Goal: Transaction & Acquisition: Purchase product/service

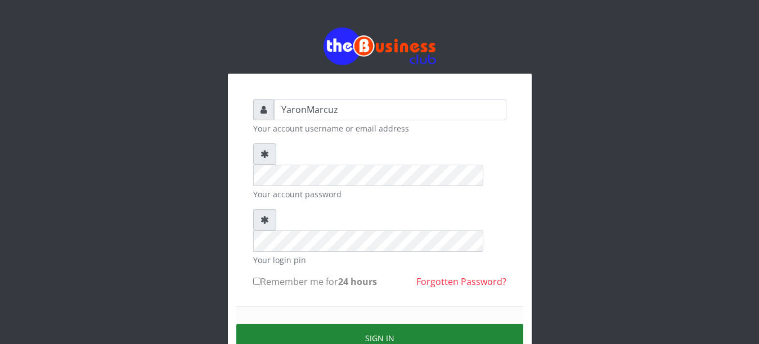
click at [381, 324] on button "Sign in" at bounding box center [379, 338] width 287 height 29
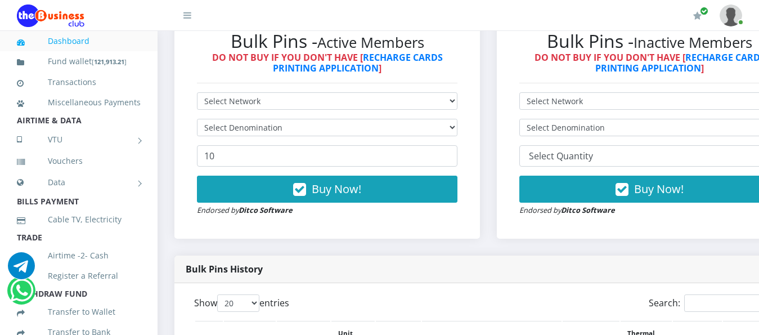
scroll to position [348, 0]
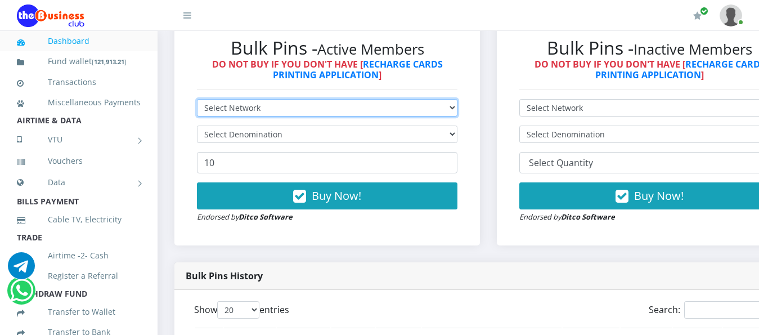
click at [458, 99] on select "Select Network MTN Globacom 9Mobile Airtel" at bounding box center [327, 107] width 261 height 17
select select "MTN"
click at [197, 99] on select "Select Network MTN Globacom 9Mobile Airtel" at bounding box center [327, 107] width 261 height 17
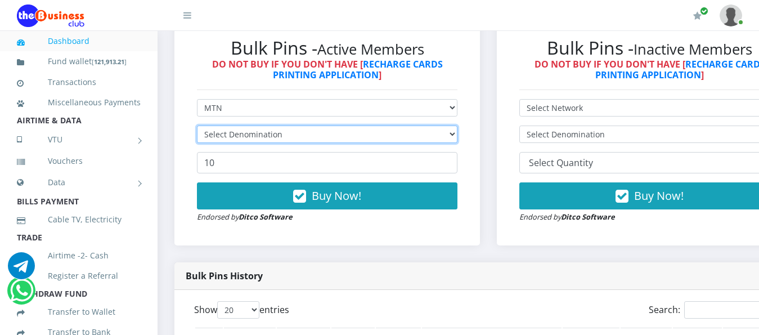
click at [458, 126] on select "Select Denomination" at bounding box center [327, 134] width 261 height 17
select select "193.98-200"
click at [197, 126] on select "Select Denomination MTN NGN100 - ₦96.99 MTN NGN200 - ₦193.98 MTN NGN400 - ₦387.…" at bounding box center [327, 134] width 261 height 17
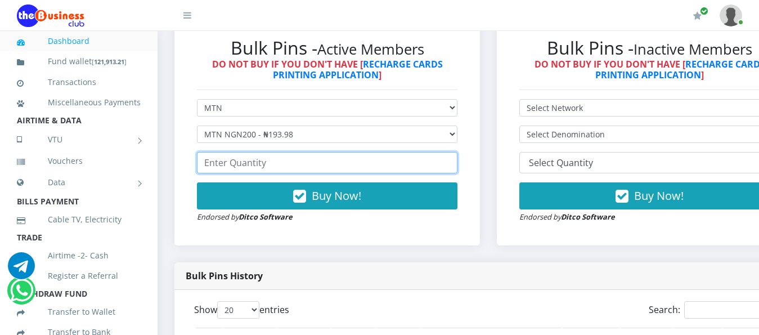
click at [210, 155] on input "number" at bounding box center [327, 162] width 261 height 21
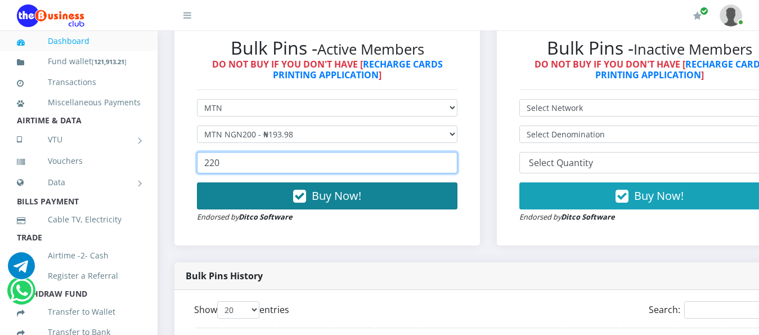
type input "220"
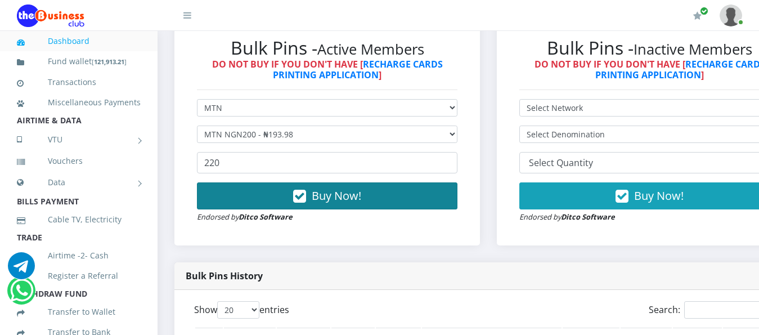
click at [354, 190] on span "Buy Now!" at bounding box center [337, 195] width 50 height 15
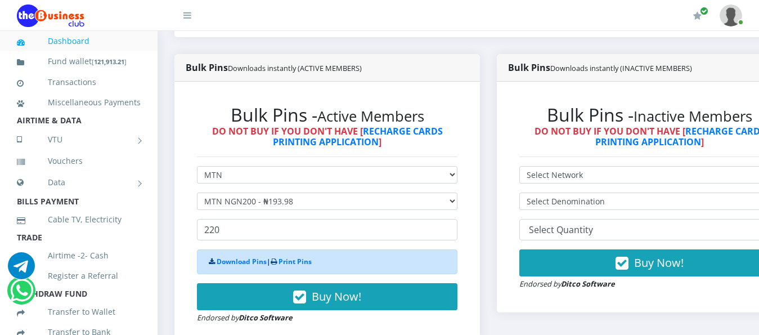
scroll to position [338, 0]
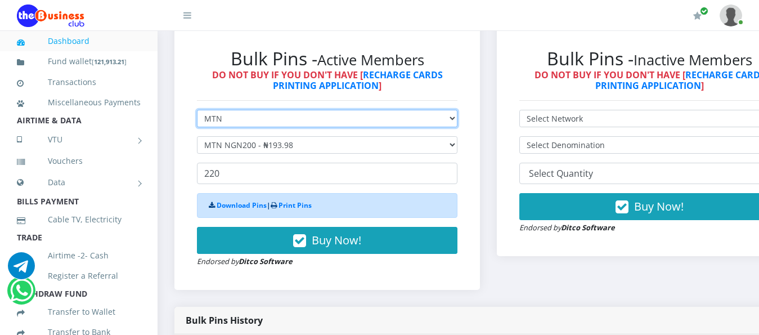
click at [458, 111] on select "Select Network MTN Globacom 9Mobile Airtel" at bounding box center [327, 118] width 261 height 17
select select "Airtel"
click at [197, 110] on select "Select Network MTN Globacom 9Mobile Airtel" at bounding box center [327, 118] width 261 height 17
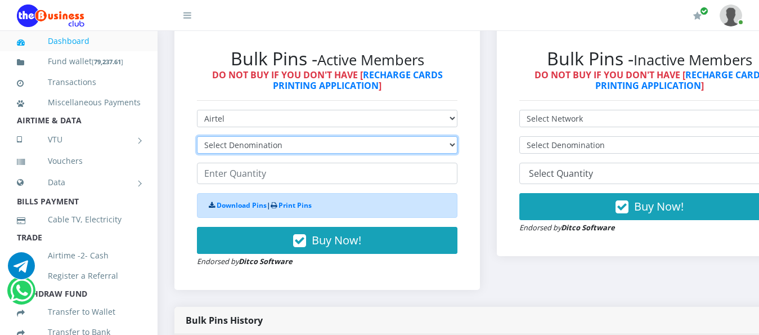
click at [458, 136] on select "Select Denomination Airtel NGN100 - ₦96.38 Airtel NGN200 - ₦192.76 Airtel NGN50…" at bounding box center [327, 144] width 261 height 17
select select "481.9-500"
click at [197, 136] on select "Select Denomination Airtel NGN100 - ₦96.38 Airtel NGN200 - ₦192.76 Airtel NGN50…" at bounding box center [327, 144] width 261 height 17
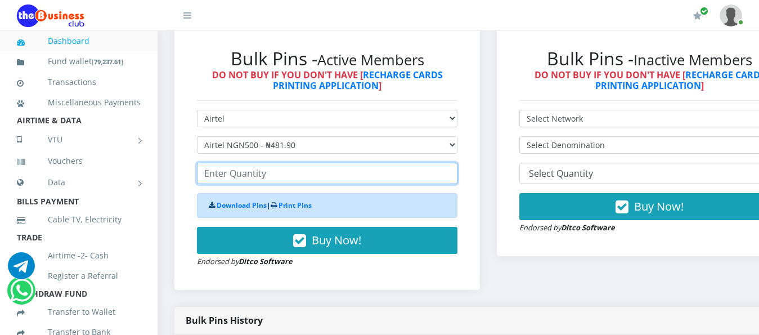
click at [223, 166] on input "number" at bounding box center [327, 173] width 261 height 21
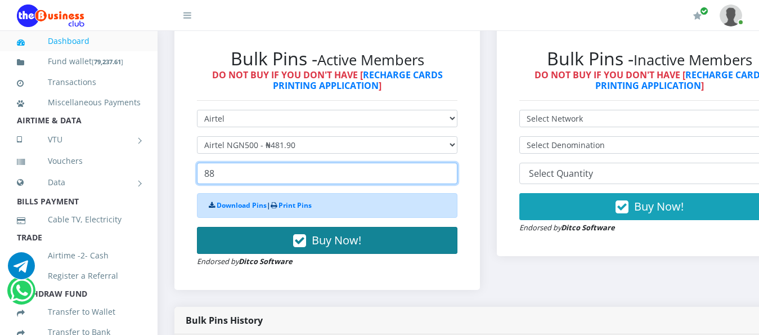
type input "88"
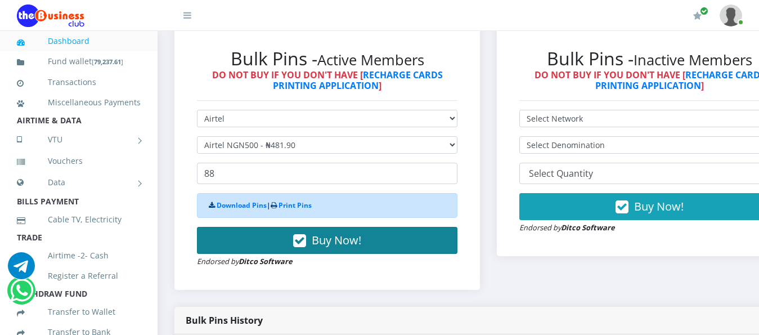
click at [350, 232] on span "Buy Now!" at bounding box center [337, 239] width 50 height 15
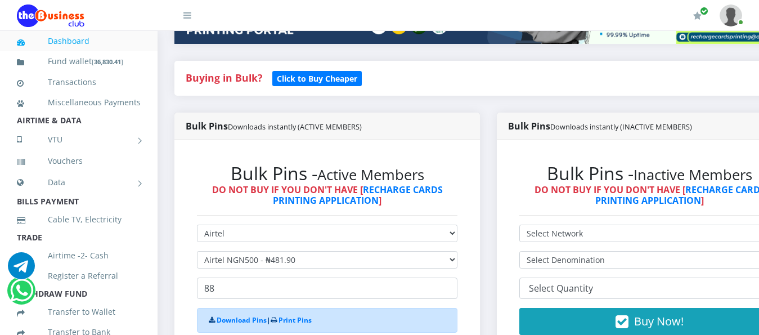
scroll to position [225, 0]
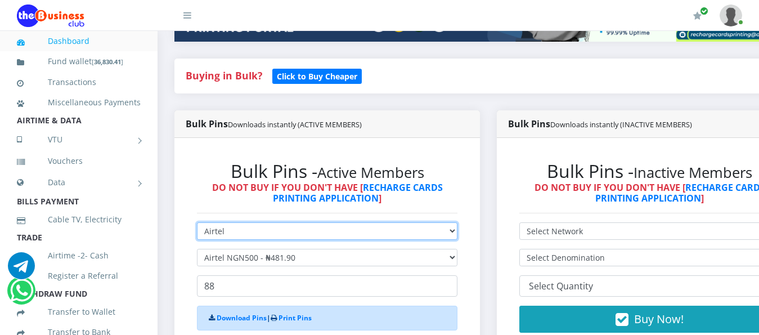
click at [458, 224] on select "Select Network MTN Globacom 9Mobile Airtel" at bounding box center [327, 230] width 261 height 17
select select "MTN"
click at [197, 222] on select "Select Network MTN Globacom 9Mobile Airtel" at bounding box center [327, 230] width 261 height 17
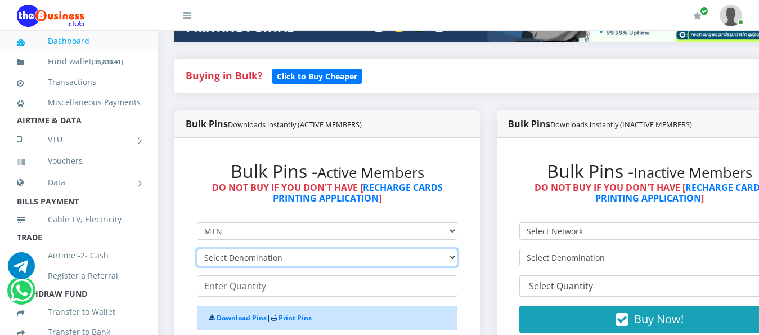
click at [458, 249] on select "Select Denomination MTN NGN100 - ₦96.99 MTN NGN200 - ₦193.98 MTN NGN400 - ₦387.…" at bounding box center [327, 257] width 261 height 17
select select "193.98-200"
click at [197, 249] on select "Select Denomination MTN NGN100 - ₦96.99 MTN NGN200 - ₦193.98 MTN NGN400 - ₦387.…" at bounding box center [327, 257] width 261 height 17
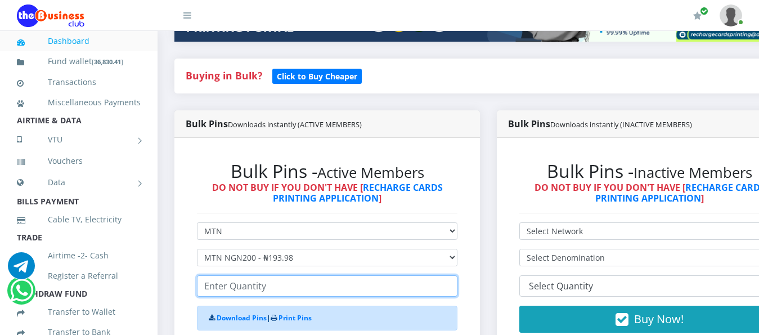
click at [259, 280] on input "number" at bounding box center [327, 285] width 261 height 21
type input "44"
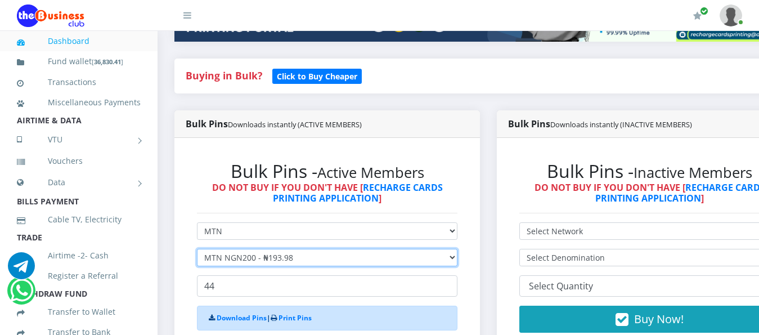
click at [458, 249] on select "Select Denomination MTN NGN100 - ₦96.99 MTN NGN200 - ₦193.98 MTN NGN400 - ₦387.…" at bounding box center [327, 257] width 261 height 17
select select "484.95-500"
click at [197, 249] on select "Select Denomination MTN NGN100 - ₦96.99 MTN NGN200 - ₦193.98 MTN NGN400 - ₦387.…" at bounding box center [327, 257] width 261 height 17
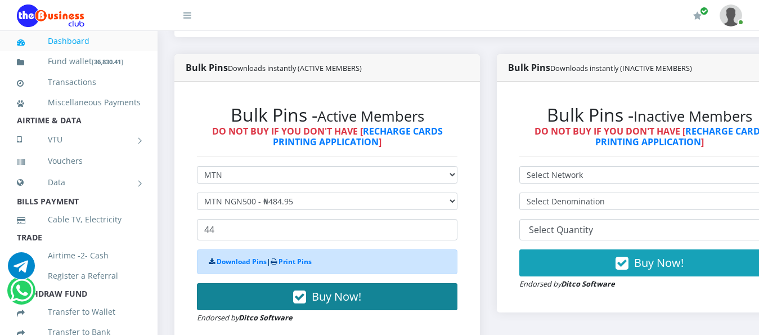
click at [324, 289] on span "Buy Now!" at bounding box center [337, 296] width 50 height 15
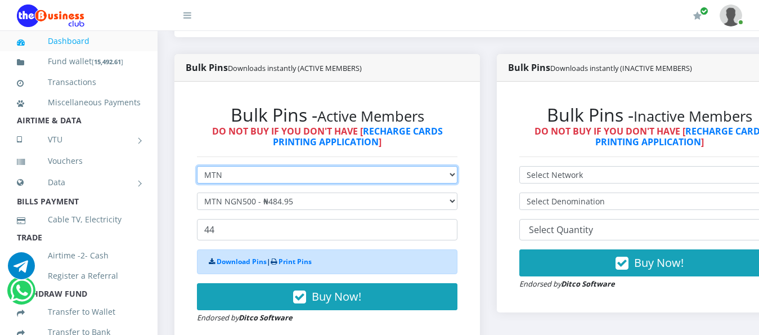
click at [458, 167] on select "Select Network MTN Globacom 9Mobile Airtel" at bounding box center [327, 174] width 261 height 17
select select "Airtel"
click at [197, 166] on select "Select Network MTN Globacom 9Mobile Airtel" at bounding box center [327, 174] width 261 height 17
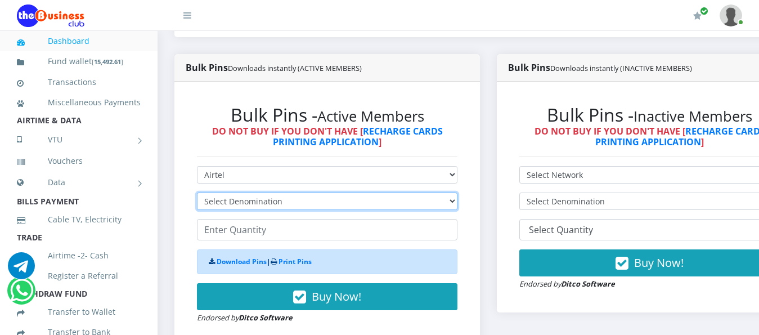
click at [232, 192] on select "Select Denomination Airtel NGN100 - ₦96.38 Airtel NGN200 - ₦192.76 Airtel NGN50…" at bounding box center [327, 200] width 261 height 17
select select "192.76-200"
click at [197, 192] on select "Select Denomination Airtel NGN100 - ₦96.38 Airtel NGN200 - ₦192.76 Airtel NGN50…" at bounding box center [327, 200] width 261 height 17
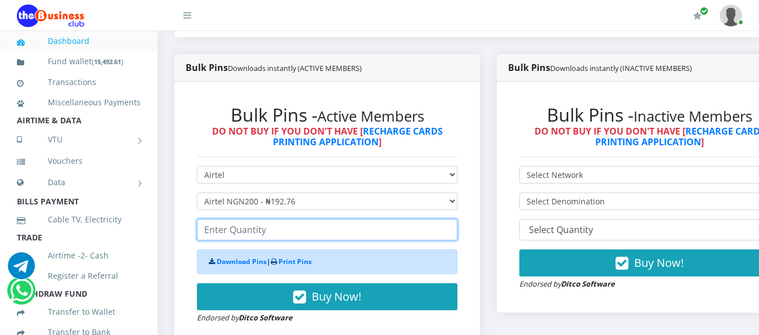
click at [258, 227] on input "number" at bounding box center [327, 229] width 261 height 21
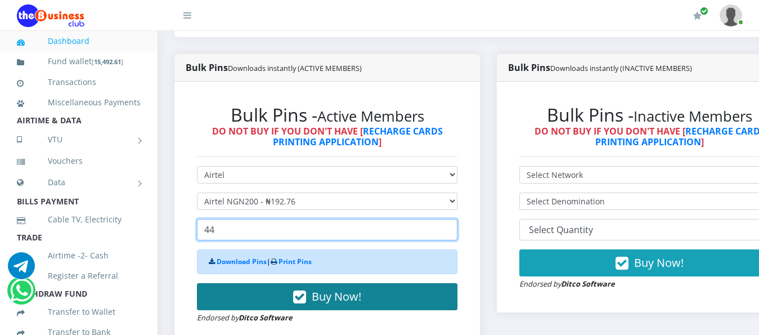
type input "44"
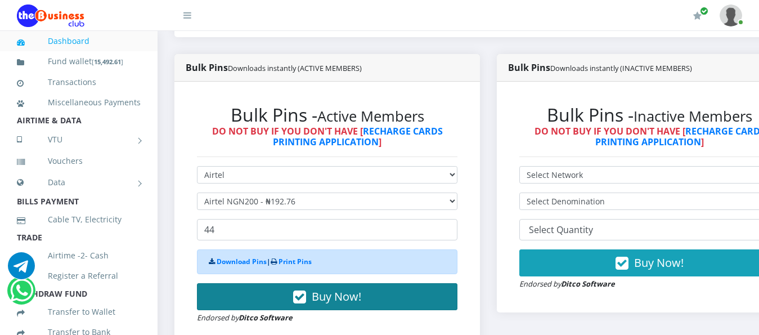
click at [323, 289] on span "Buy Now!" at bounding box center [337, 296] width 50 height 15
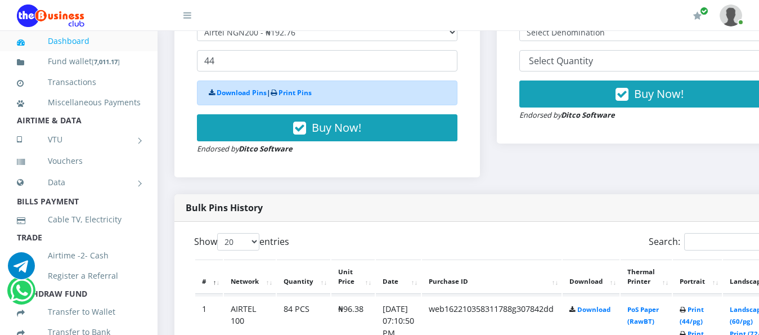
scroll to position [563, 0]
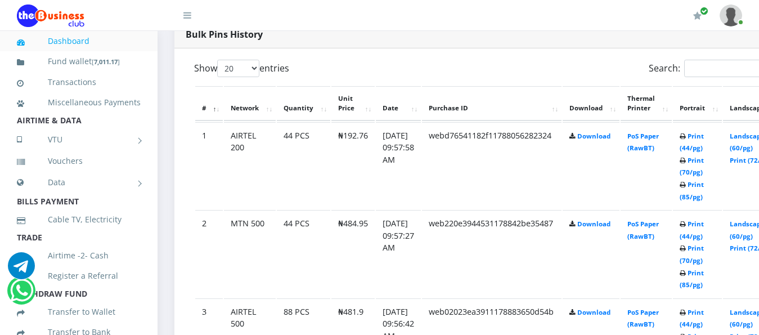
scroll to position [698, 0]
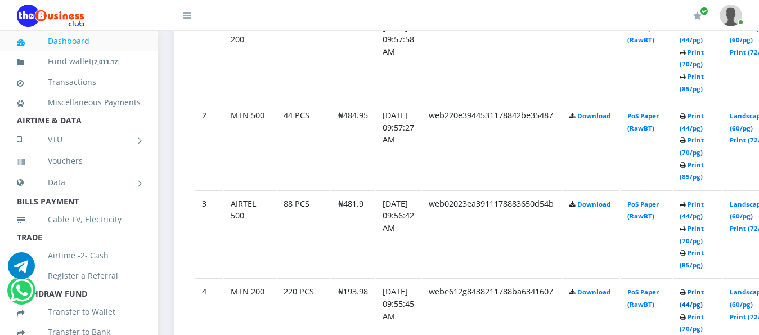
click at [704, 288] on link "Print (44/pg)" at bounding box center [692, 298] width 24 height 21
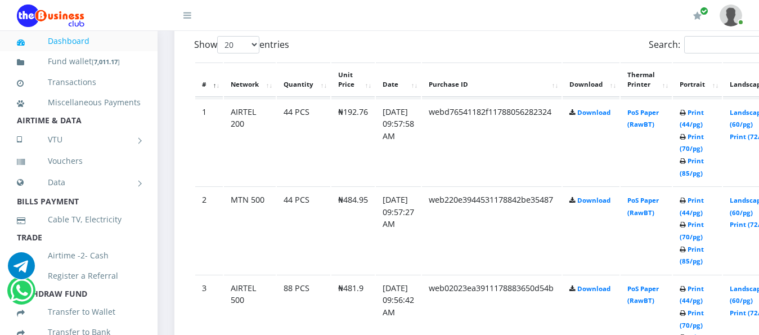
scroll to position [613, 0]
click at [704, 108] on link "Print (44/pg)" at bounding box center [692, 118] width 24 height 21
click at [704, 284] on link "Print (44/pg)" at bounding box center [692, 294] width 24 height 21
click at [704, 108] on link "Print (44/pg)" at bounding box center [692, 118] width 24 height 21
